Goal: Information Seeking & Learning: Learn about a topic

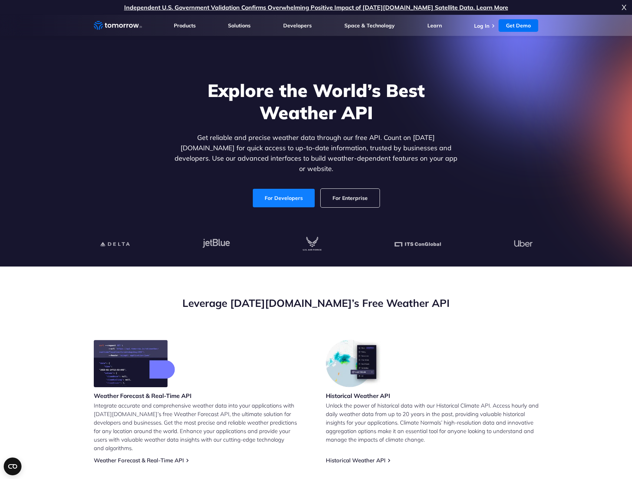
click at [290, 194] on link "For Developers" at bounding box center [284, 198] width 62 height 19
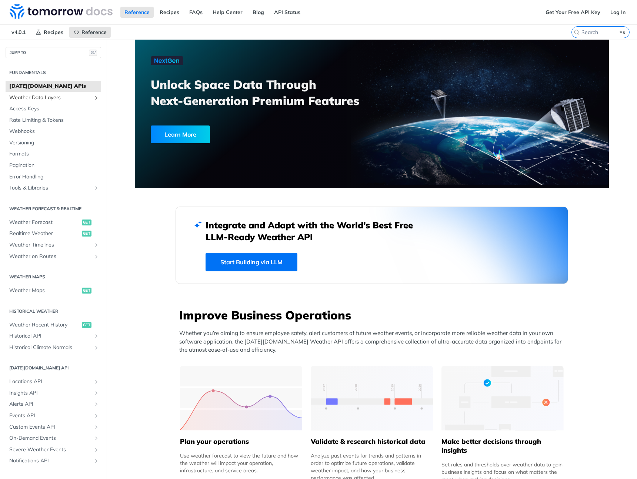
click at [33, 95] on span "Weather Data Layers" at bounding box center [50, 97] width 82 height 7
drag, startPoint x: 273, startPoint y: 114, endPoint x: 287, endPoint y: 117, distance: 14.4
